Goal: Task Accomplishment & Management: Complete application form

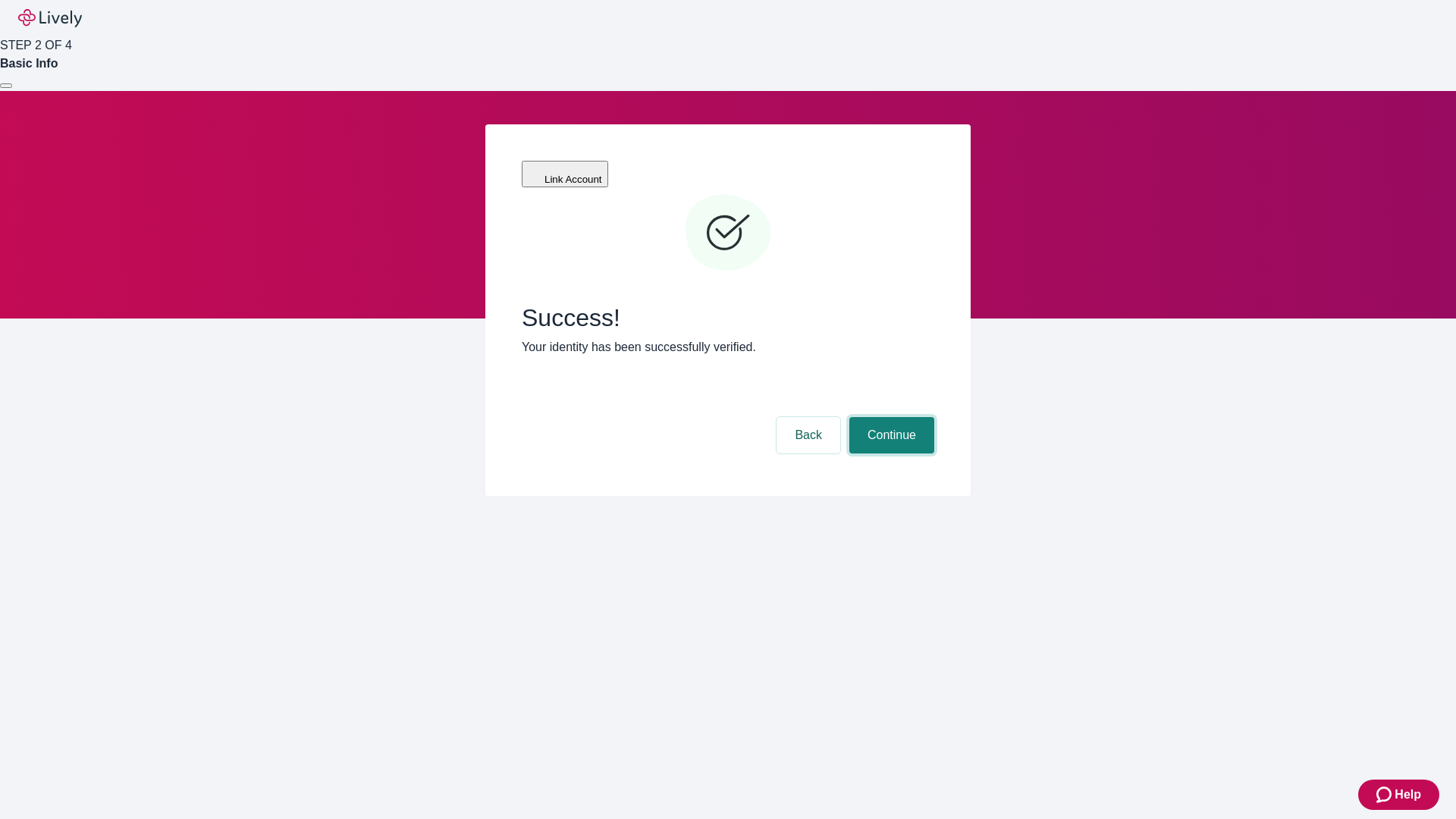
click at [890, 417] on button "Continue" at bounding box center [892, 436] width 85 height 37
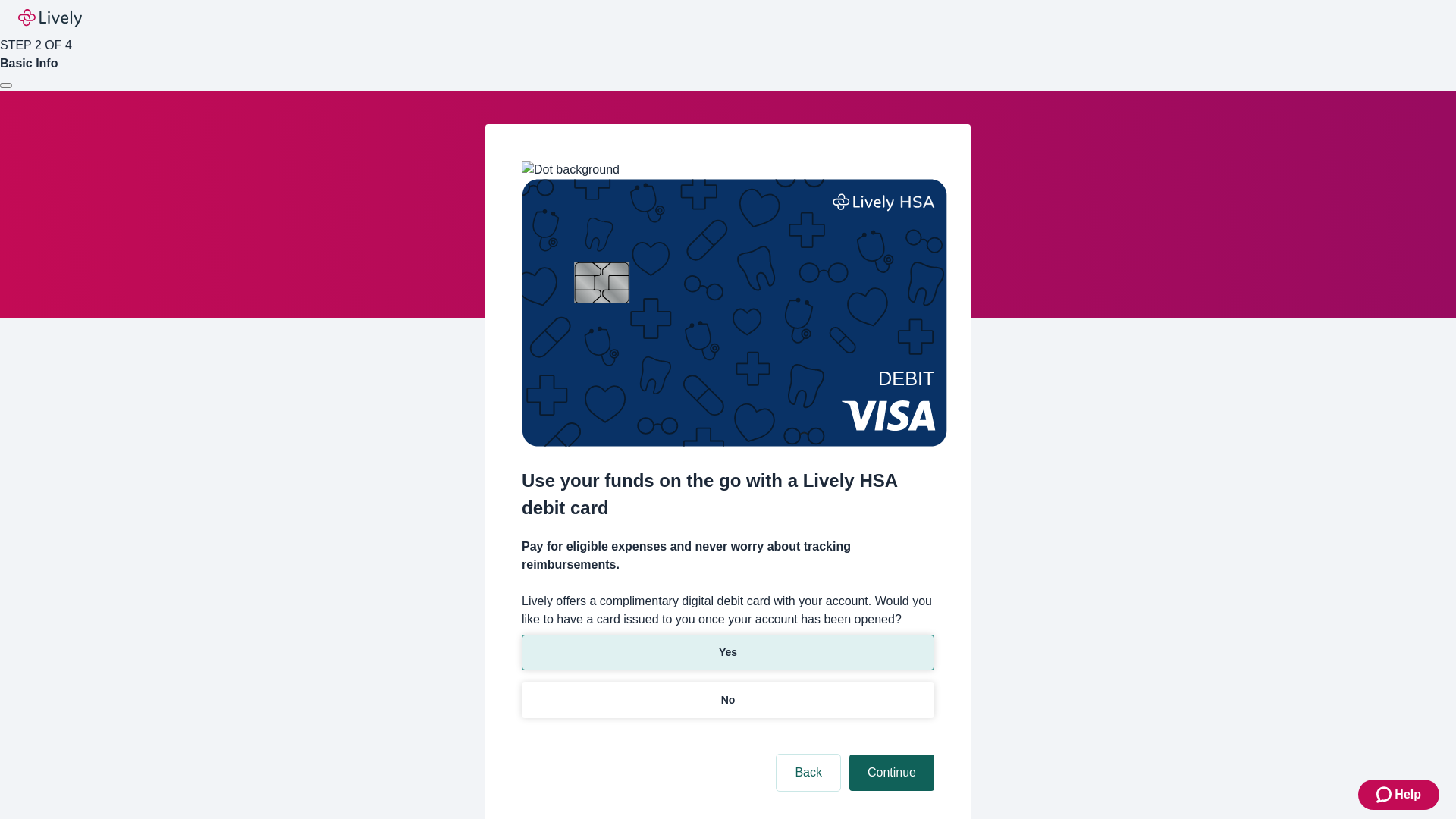
click at [728, 692] on p "No" at bounding box center [728, 700] width 14 height 15
click at [890, 754] on button "Continue" at bounding box center [892, 773] width 85 height 37
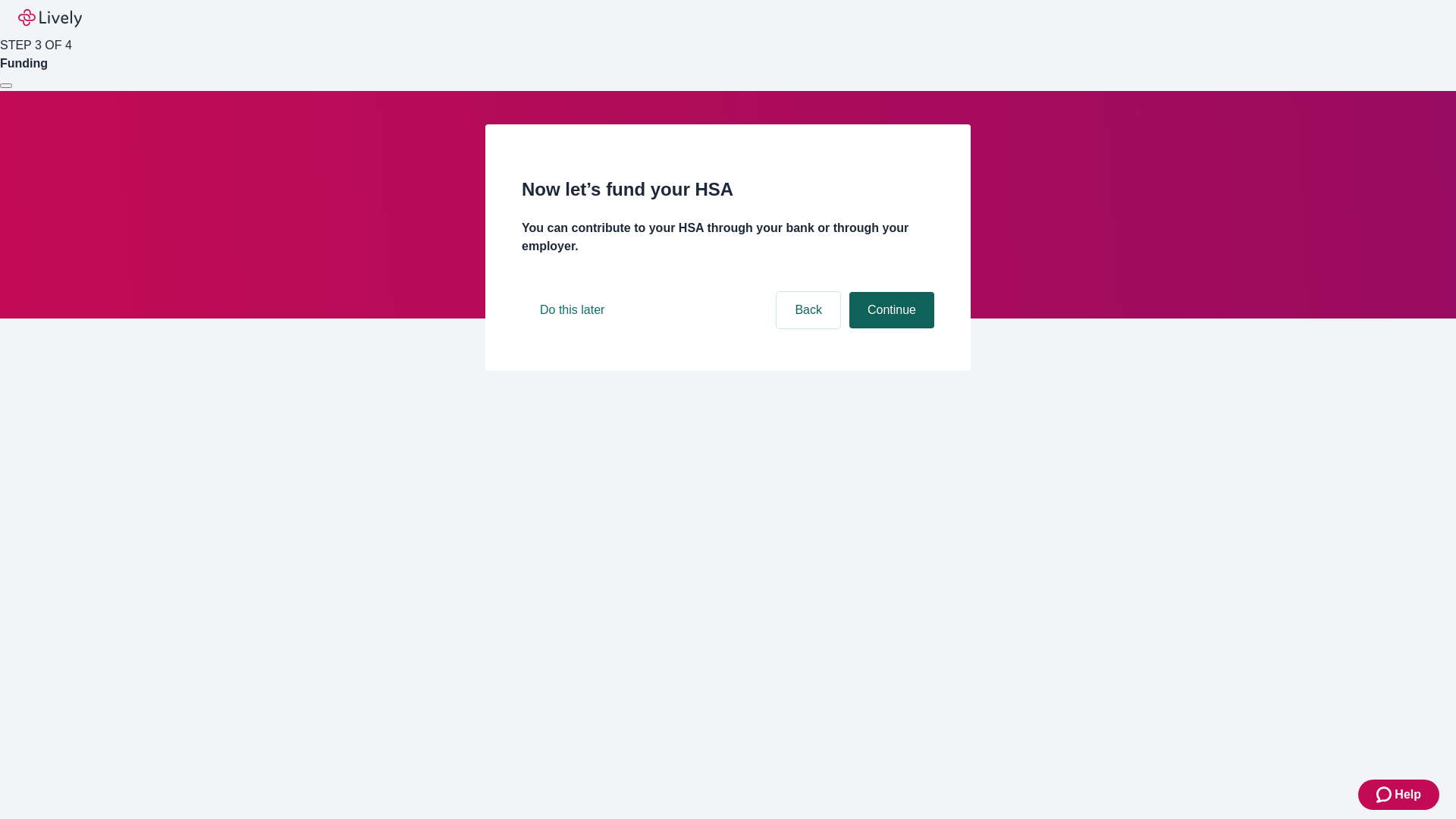
click at [890, 328] on button "Continue" at bounding box center [892, 310] width 85 height 37
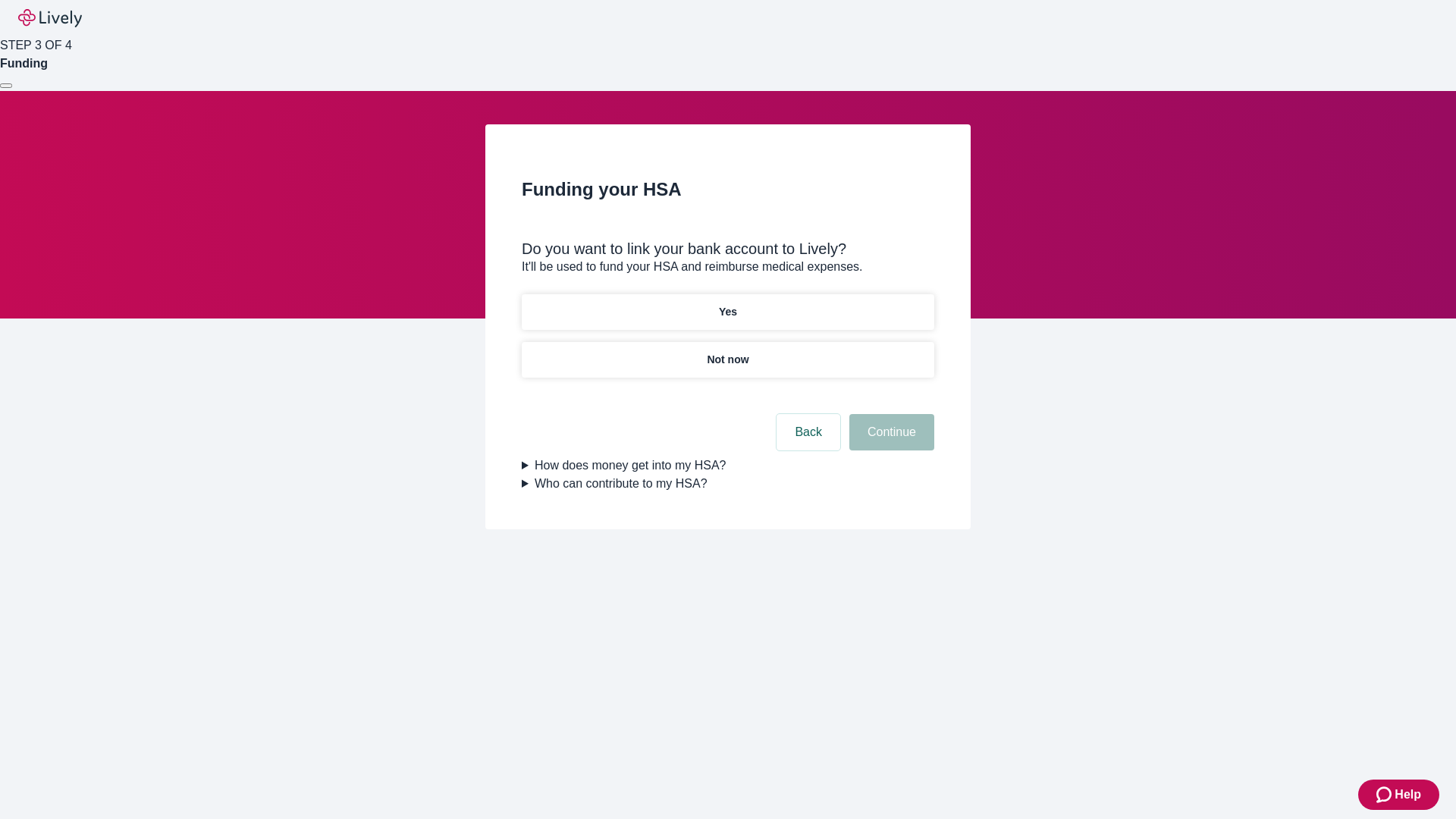
click at [728, 304] on p "Yes" at bounding box center [728, 312] width 18 height 15
click at [890, 414] on button "Continue" at bounding box center [892, 433] width 85 height 37
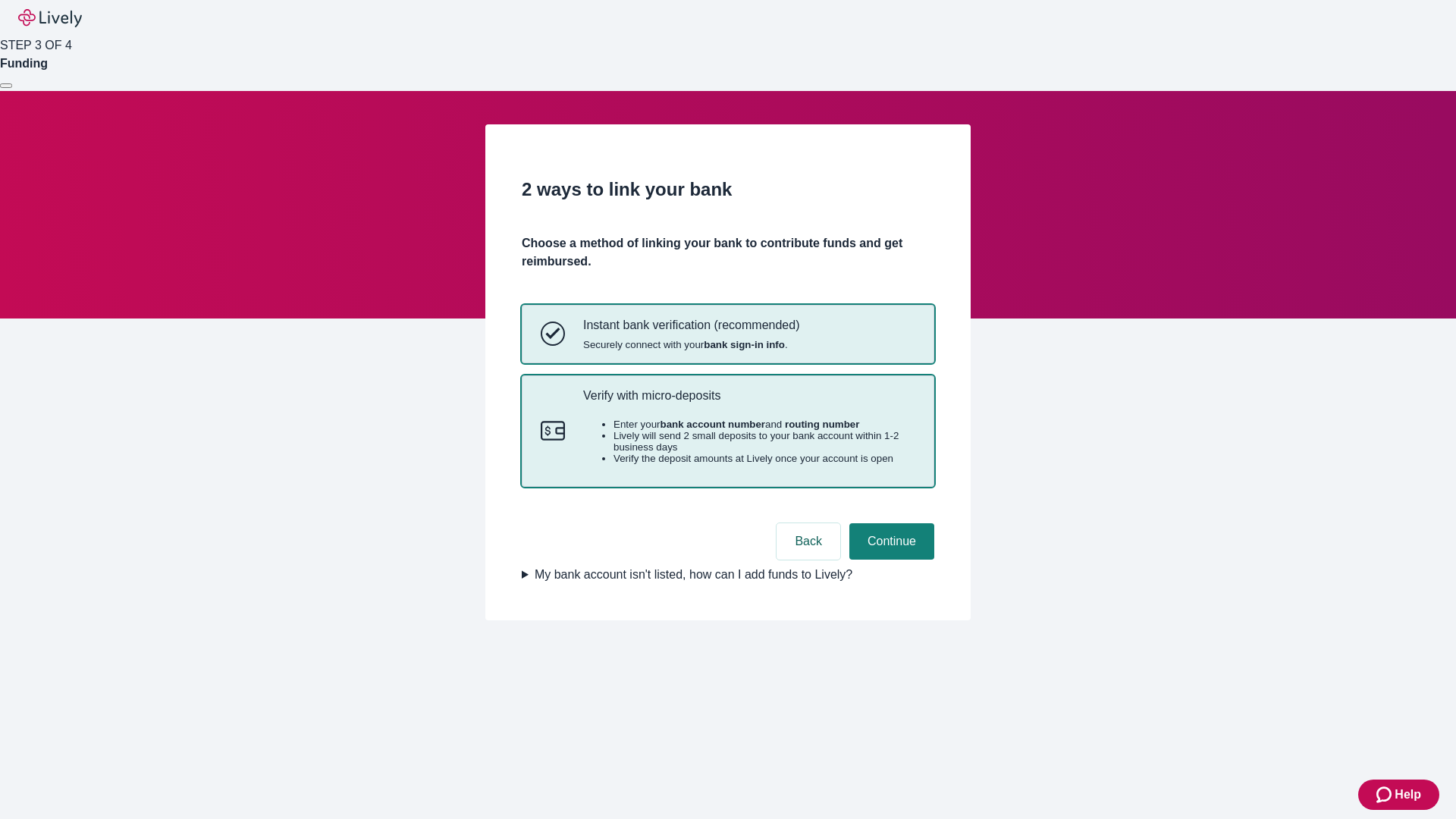
click at [749, 403] on p "Verify with micro-deposits" at bounding box center [750, 395] width 332 height 14
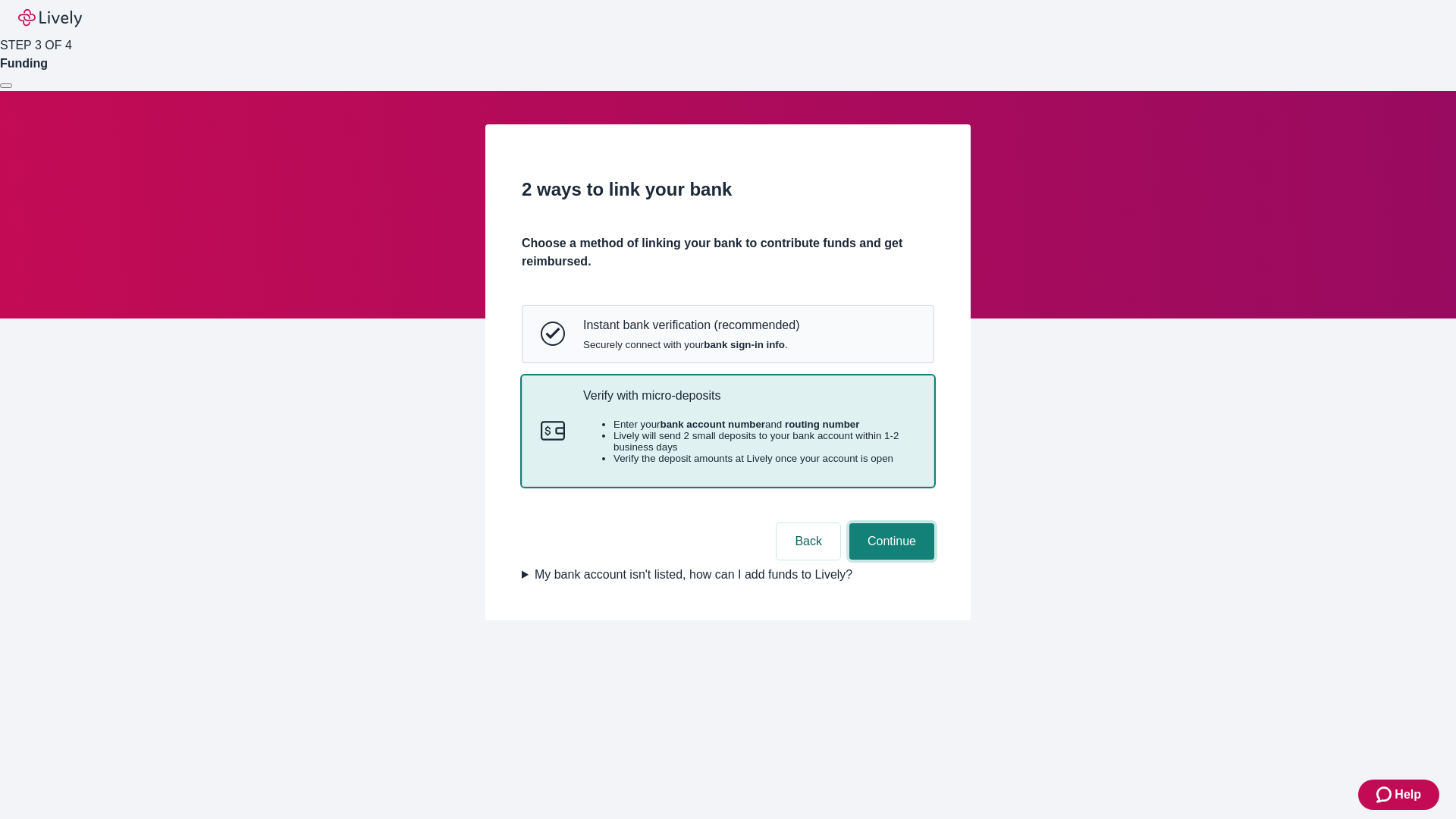
click at [890, 559] on button "Continue" at bounding box center [892, 542] width 85 height 37
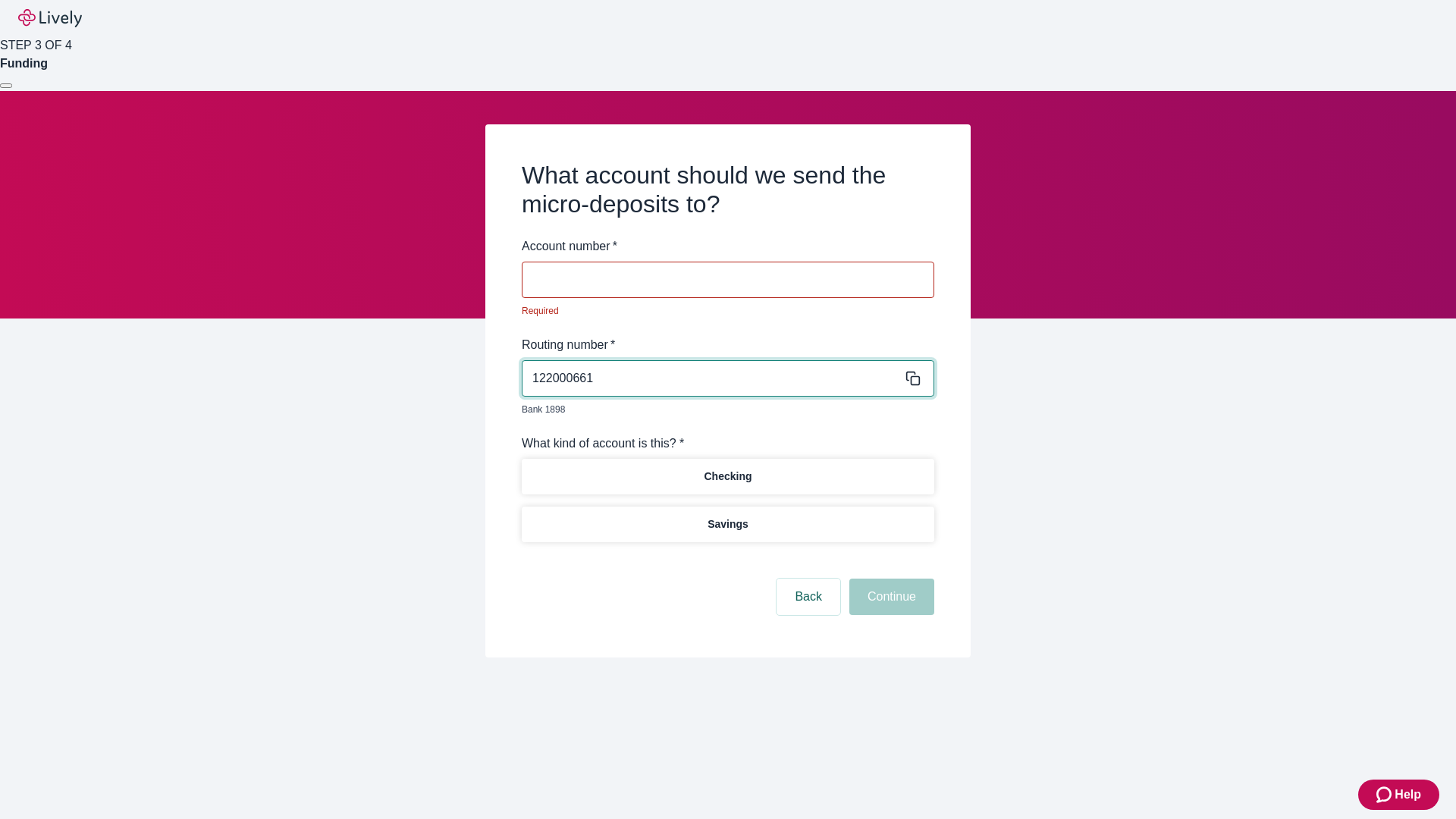
type input "122000661"
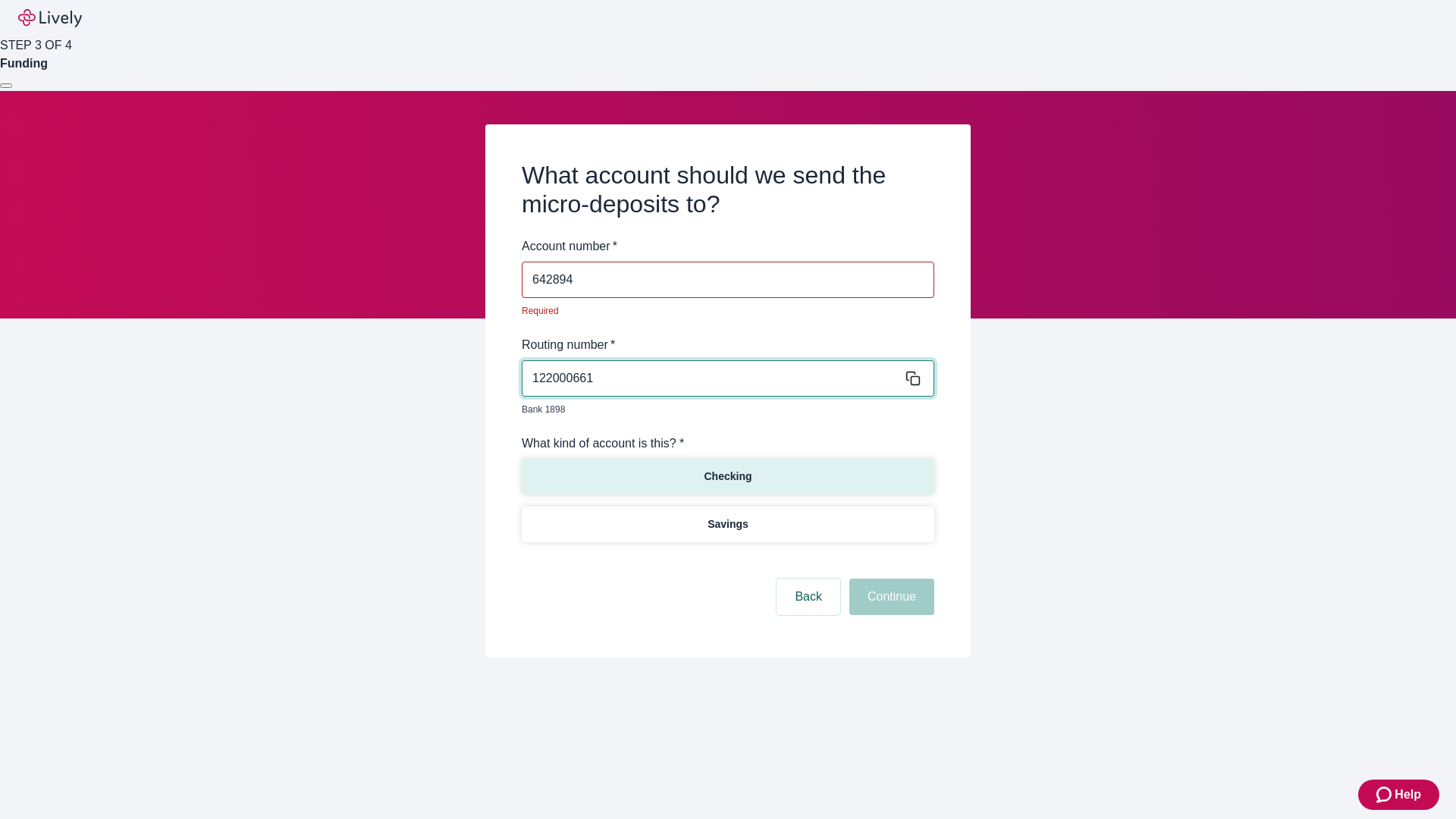
type input "642894"
click at [728, 468] on p "Checking" at bounding box center [727, 476] width 47 height 15
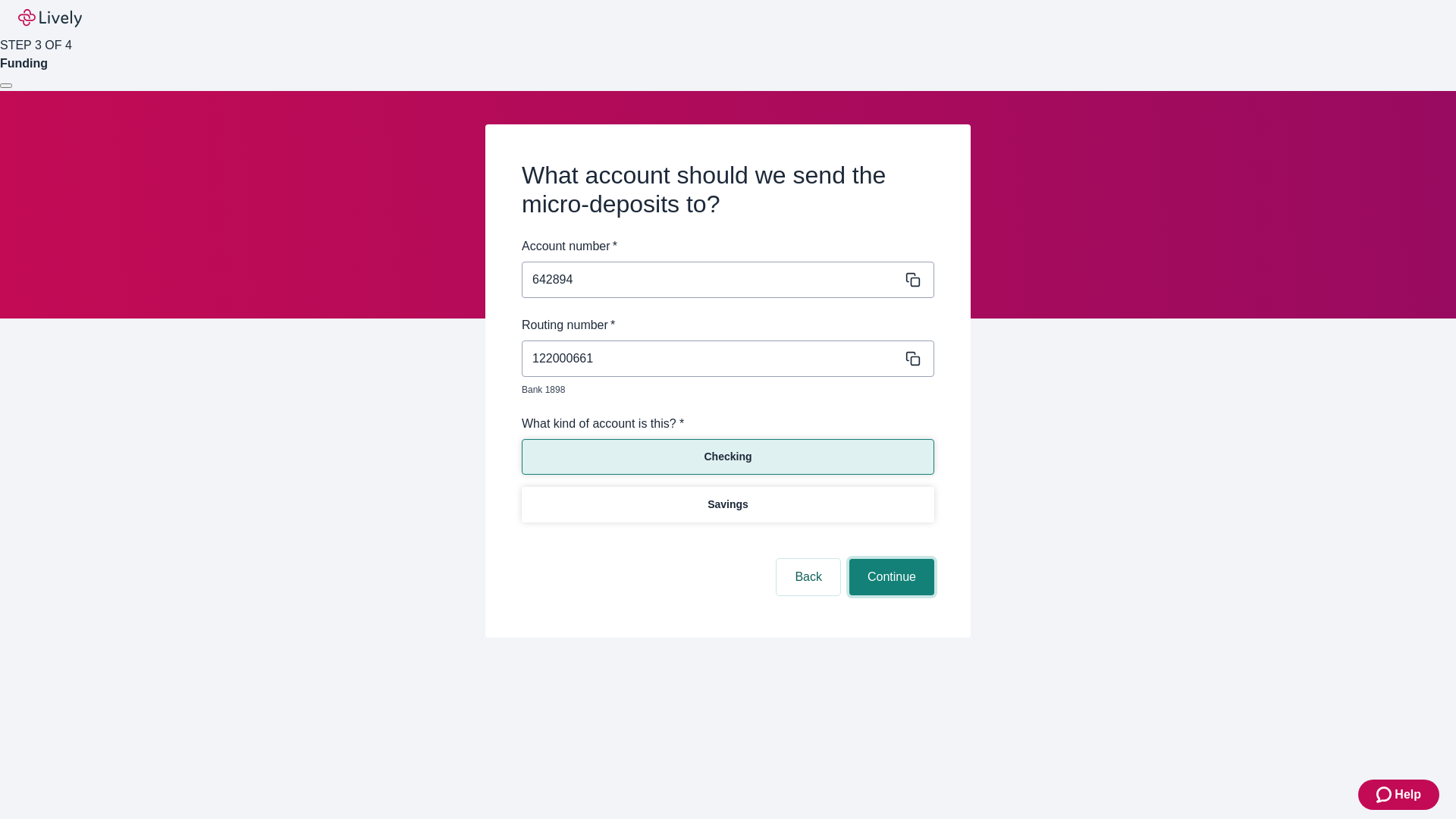
click at [890, 559] on button "Continue" at bounding box center [892, 577] width 85 height 37
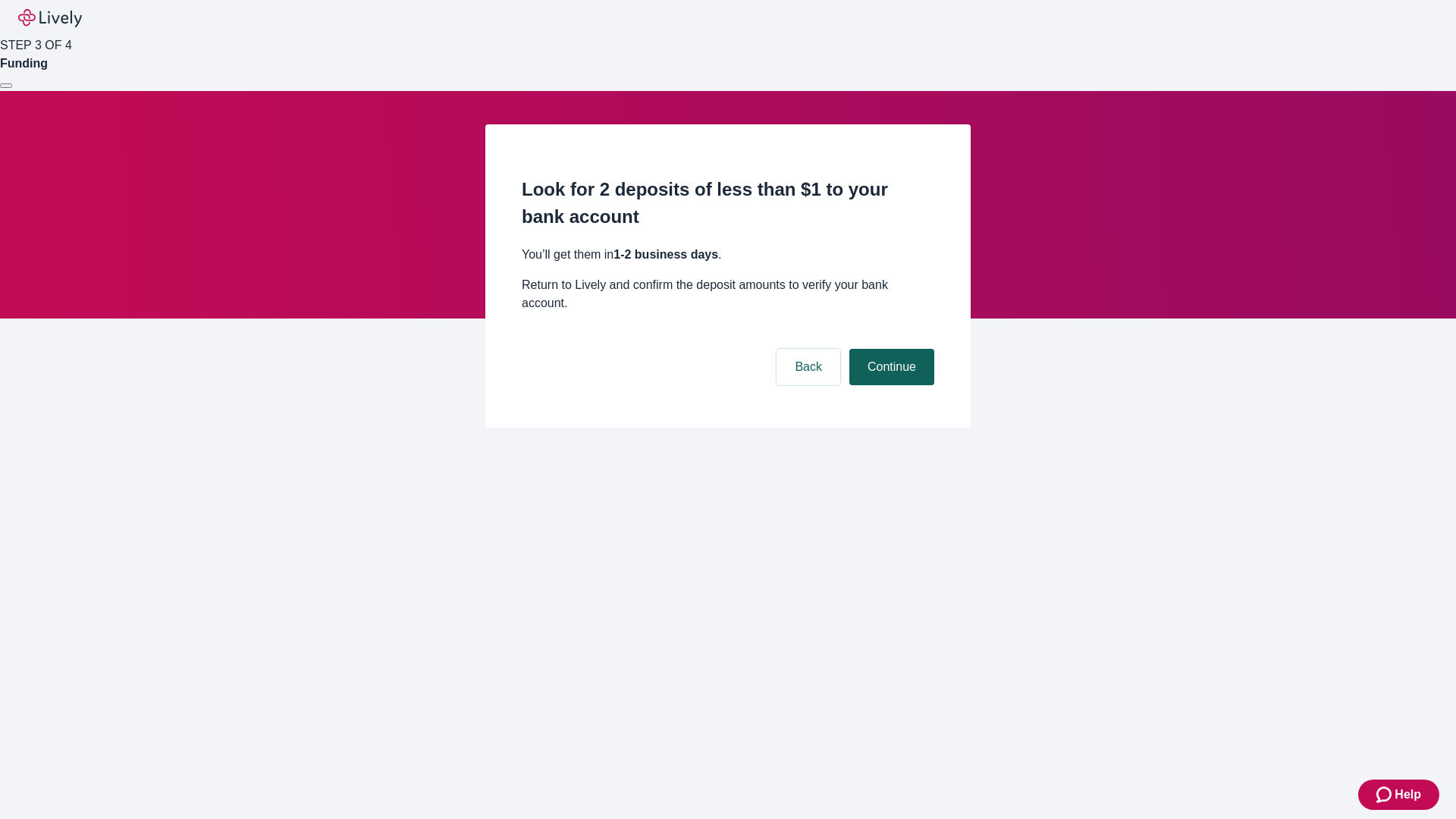
click at [890, 349] on button "Continue" at bounding box center [892, 367] width 85 height 37
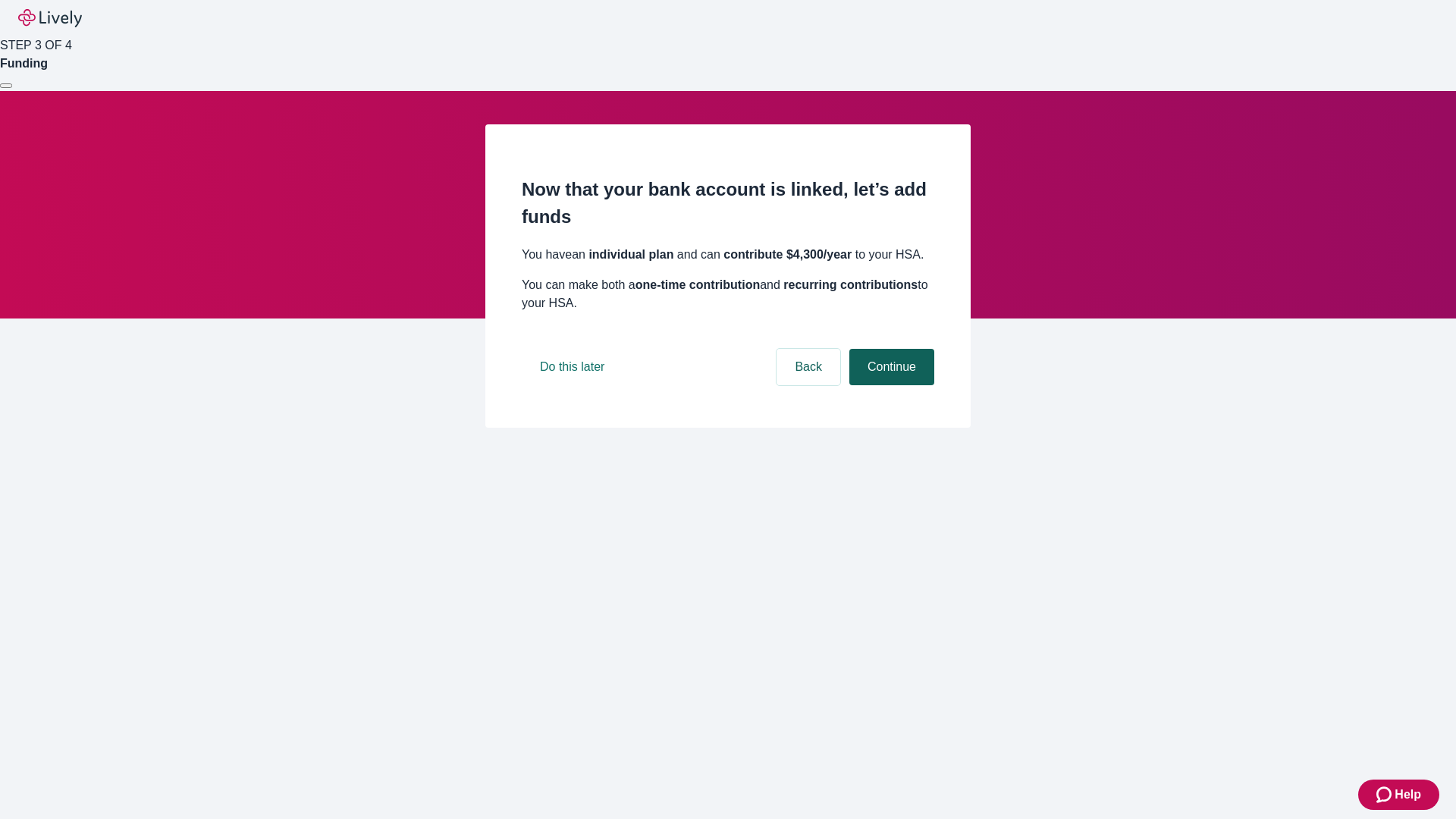
click at [890, 385] on button "Continue" at bounding box center [892, 367] width 85 height 37
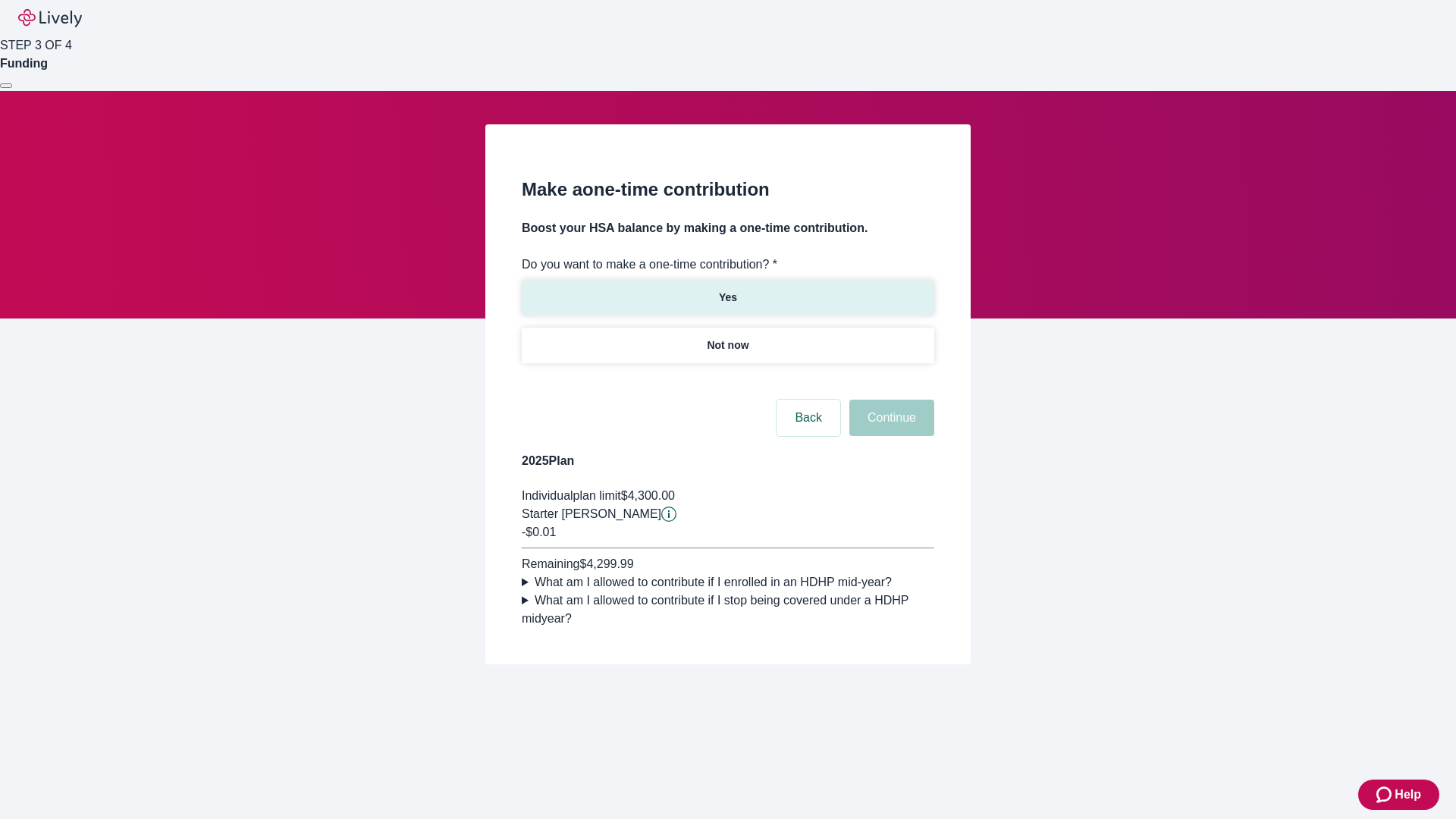
click at [728, 290] on p "Yes" at bounding box center [728, 297] width 18 height 15
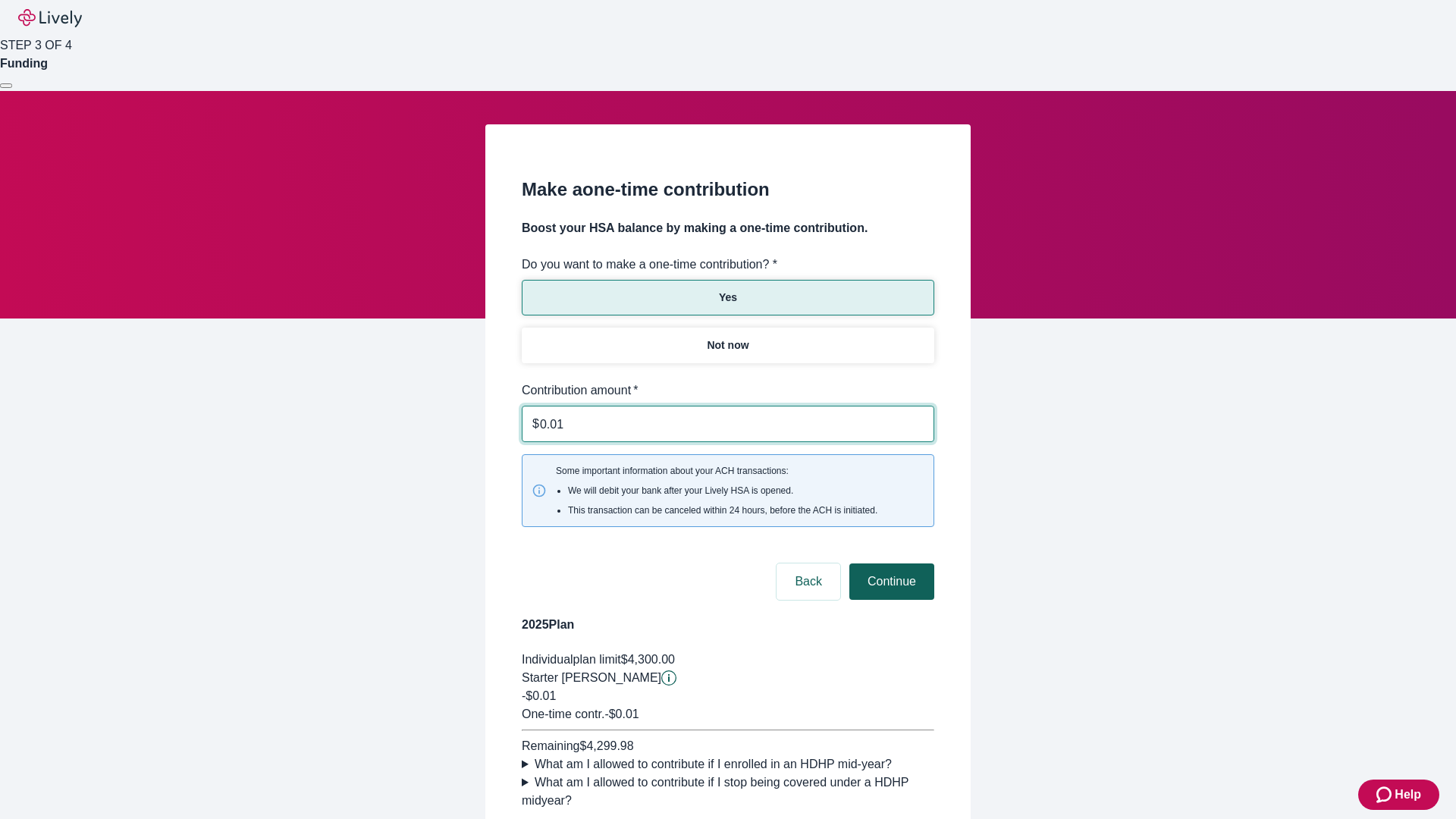
type input "0.01"
click at [890, 563] on button "Continue" at bounding box center [892, 581] width 85 height 37
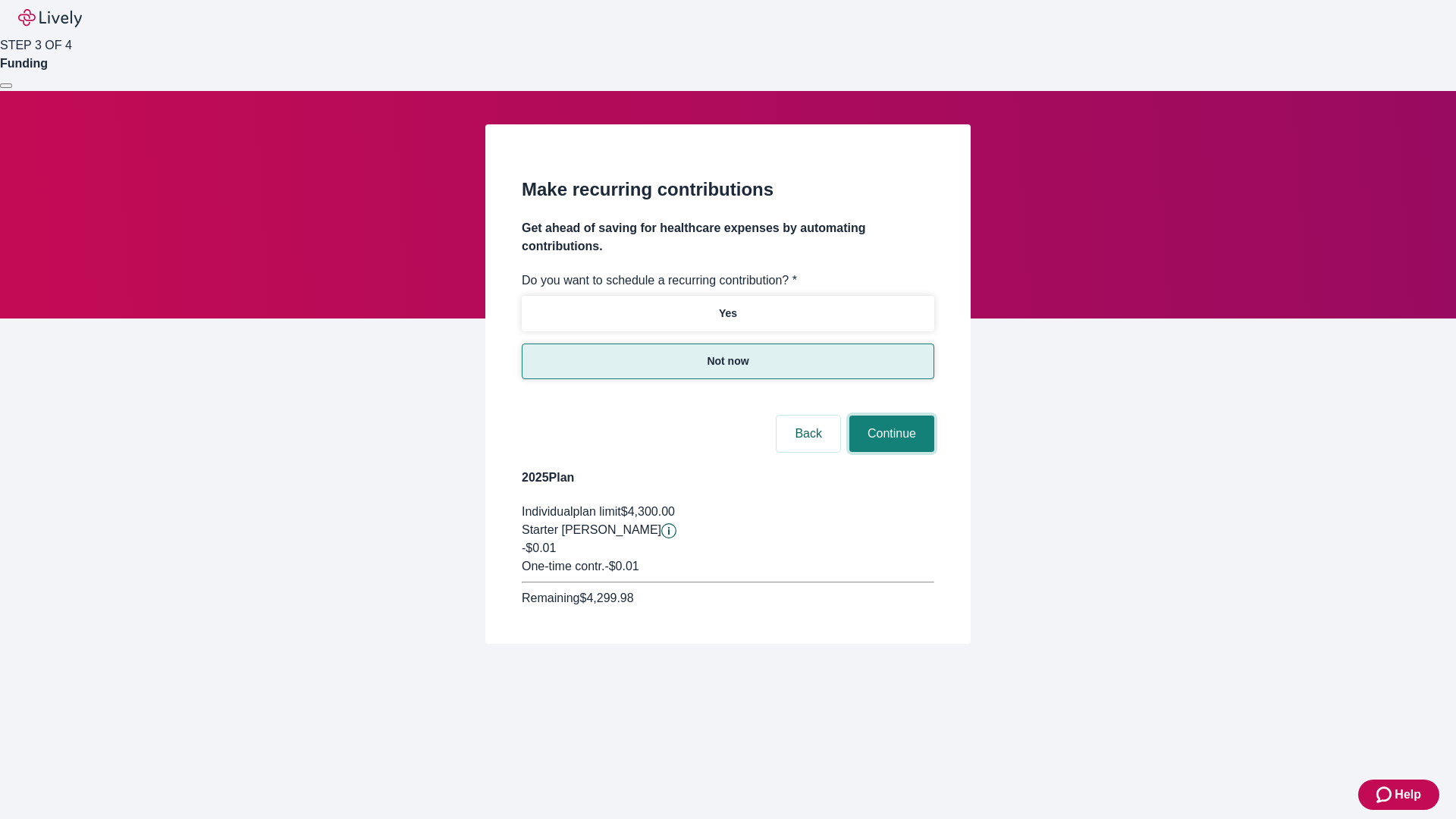
click at [890, 415] on button "Continue" at bounding box center [892, 434] width 85 height 37
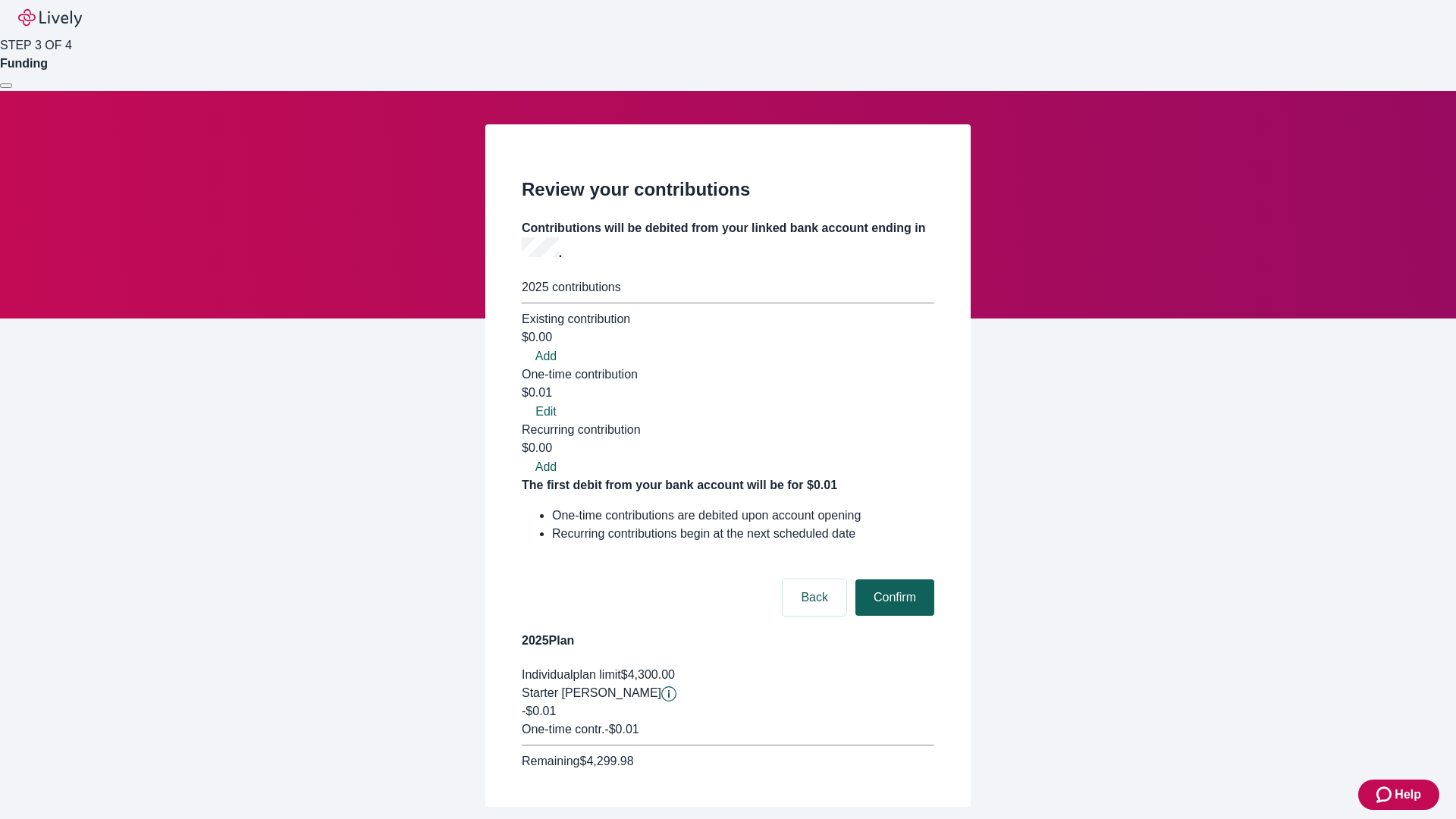
click at [893, 579] on button "Confirm" at bounding box center [895, 598] width 79 height 37
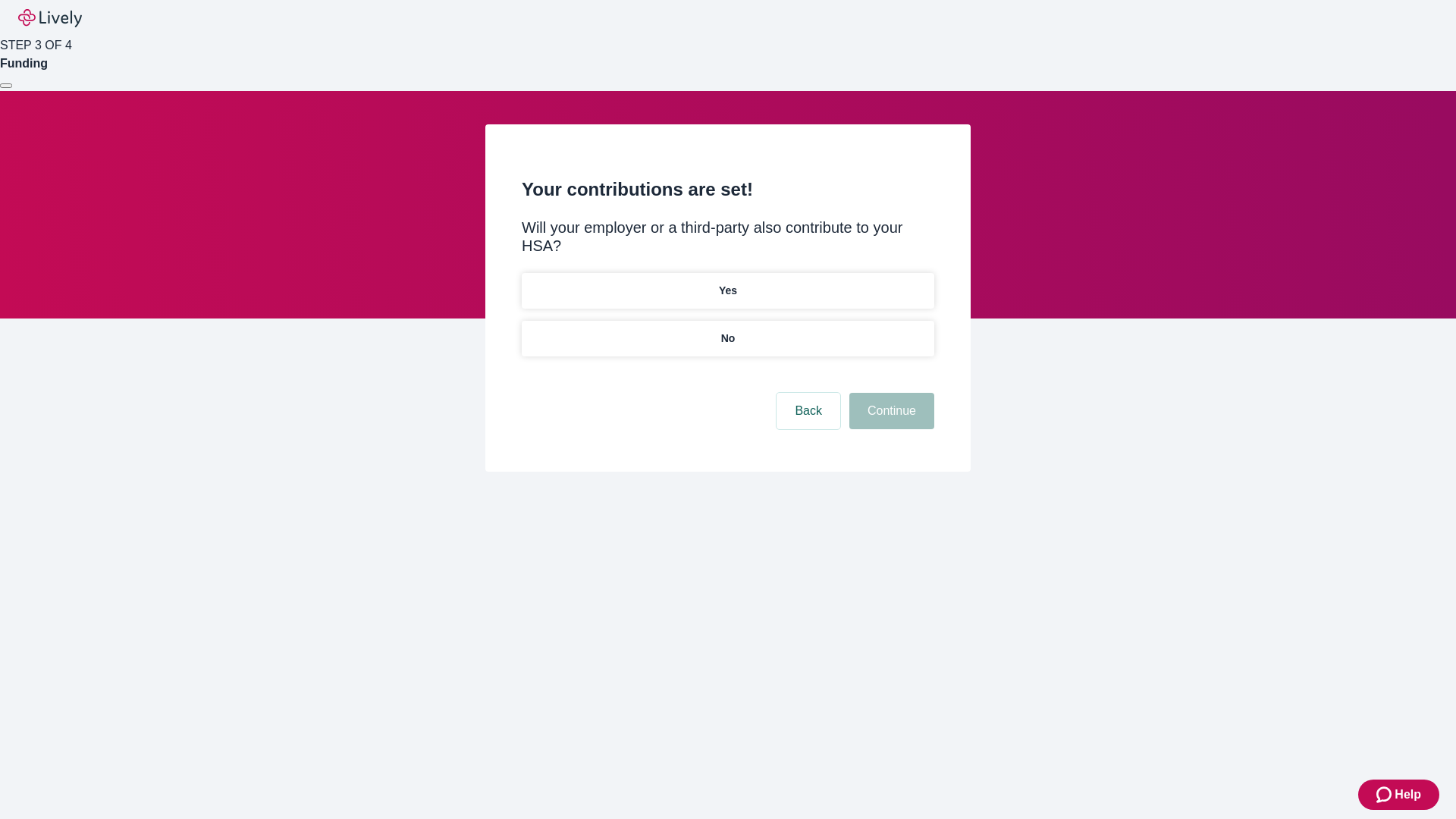
click at [728, 330] on p "No" at bounding box center [728, 338] width 14 height 15
click at [890, 393] on button "Continue" at bounding box center [892, 411] width 85 height 37
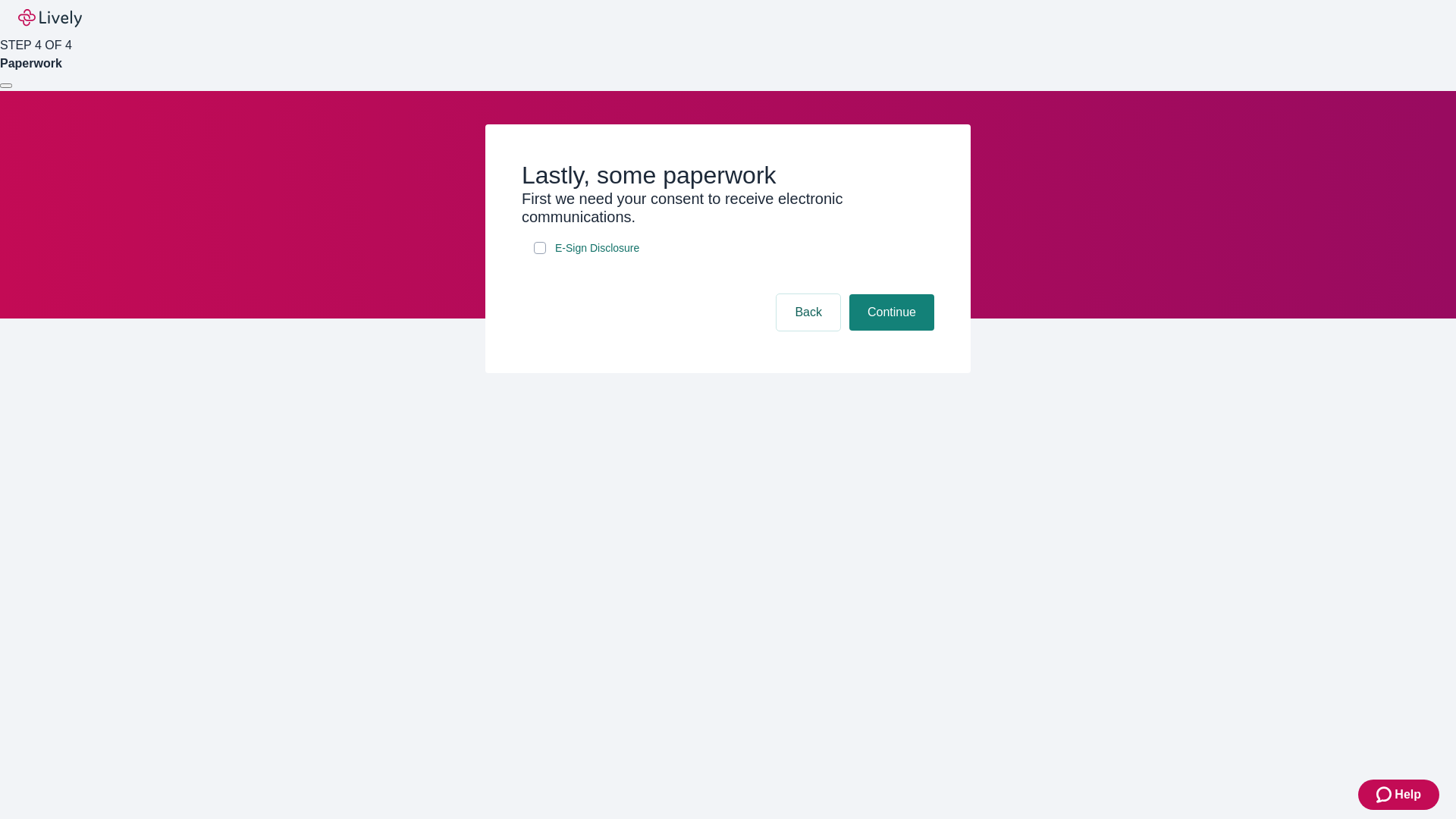
click at [540, 254] on input "E-Sign Disclosure" at bounding box center [540, 247] width 13 height 13
checkbox input "true"
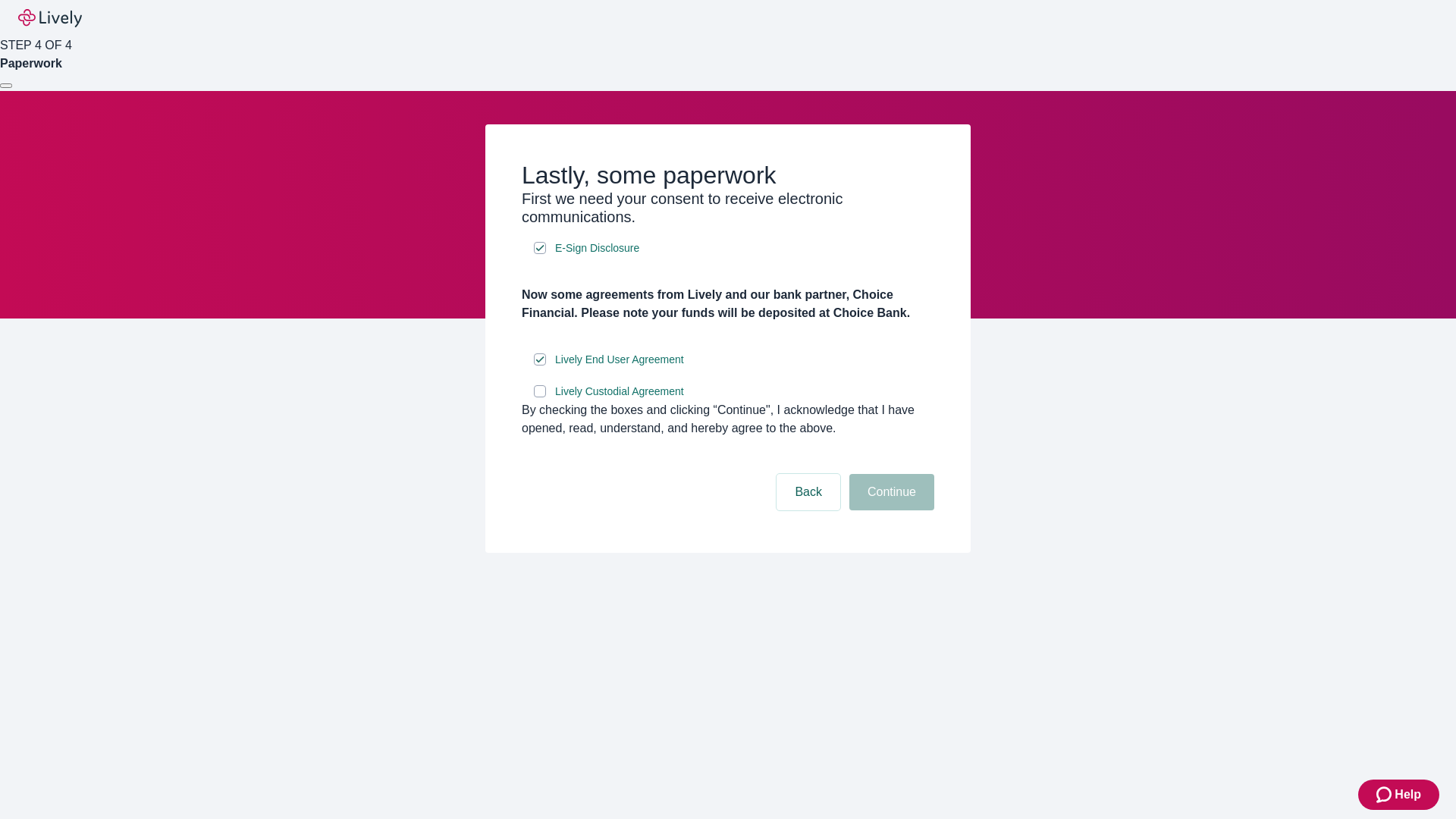
click at [540, 397] on input "Lively Custodial Agreement" at bounding box center [540, 391] width 13 height 13
checkbox input "true"
click at [890, 510] on button "Continue" at bounding box center [892, 493] width 85 height 37
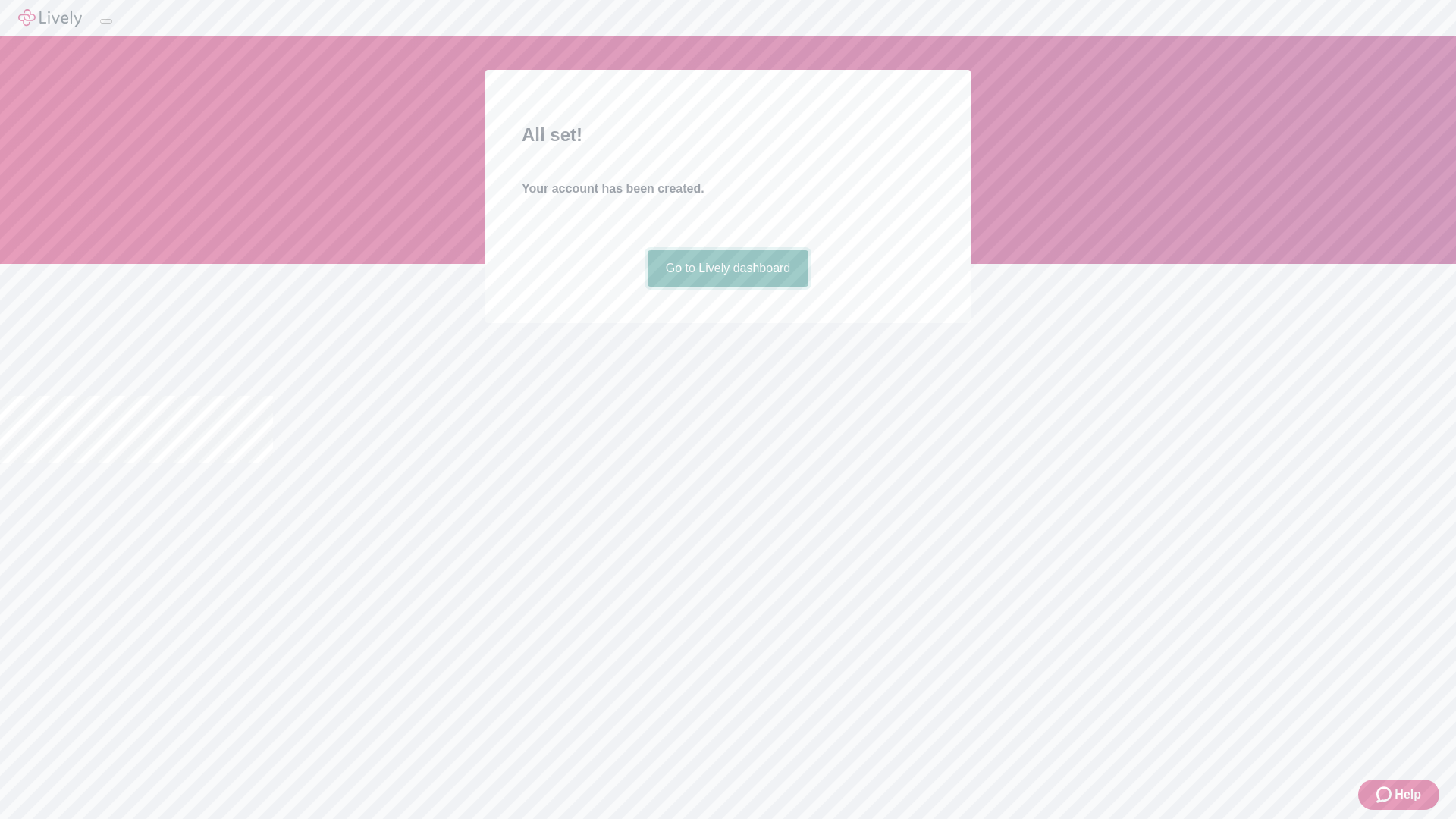
click at [728, 287] on link "Go to Lively dashboard" at bounding box center [728, 268] width 161 height 37
